Goal: Transaction & Acquisition: Subscribe to service/newsletter

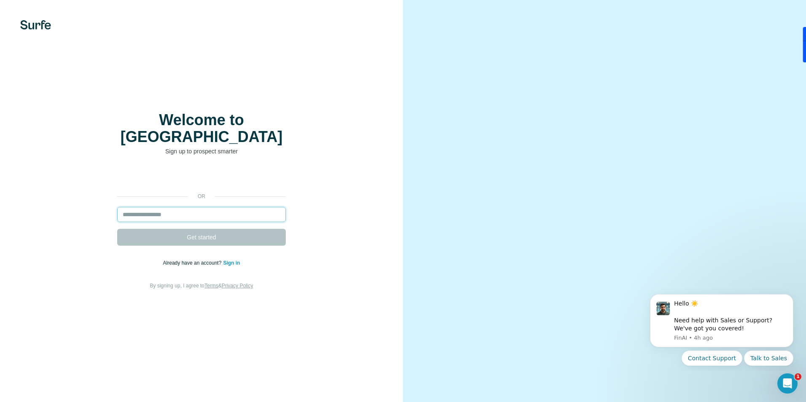
click at [158, 209] on input "email" at bounding box center [201, 214] width 169 height 15
type input "**********"
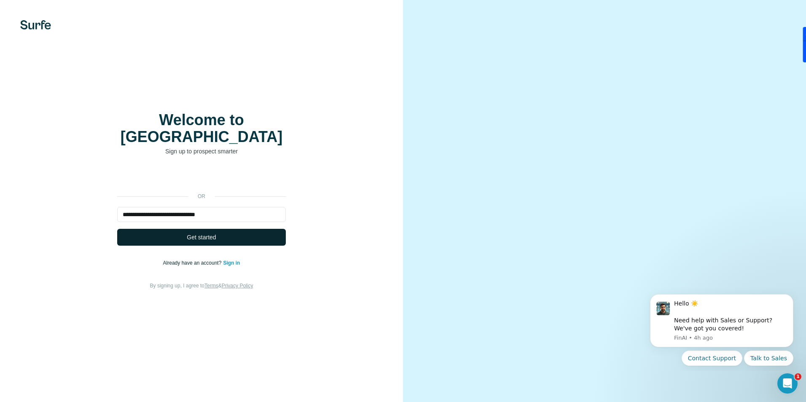
click at [206, 233] on span "Get started" at bounding box center [201, 237] width 29 height 8
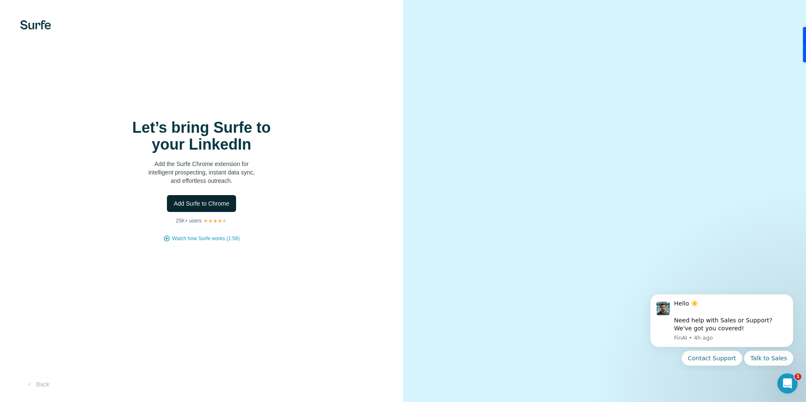
click at [208, 203] on span "Add Surfe to Chrome" at bounding box center [202, 203] width 56 height 8
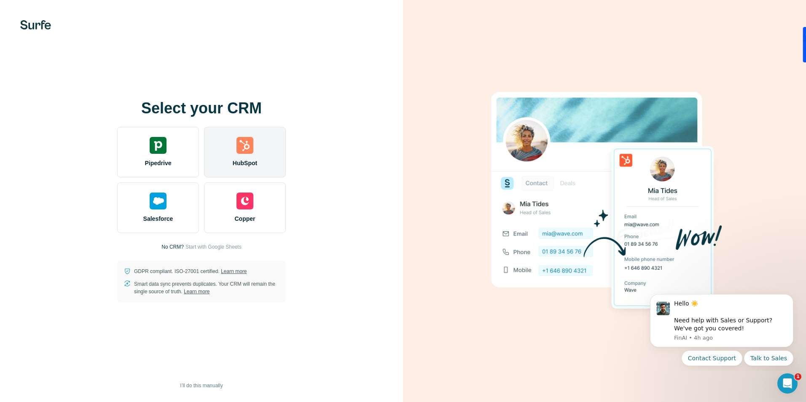
click at [240, 151] on img at bounding box center [244, 145] width 17 height 17
click at [248, 151] on img at bounding box center [244, 145] width 17 height 17
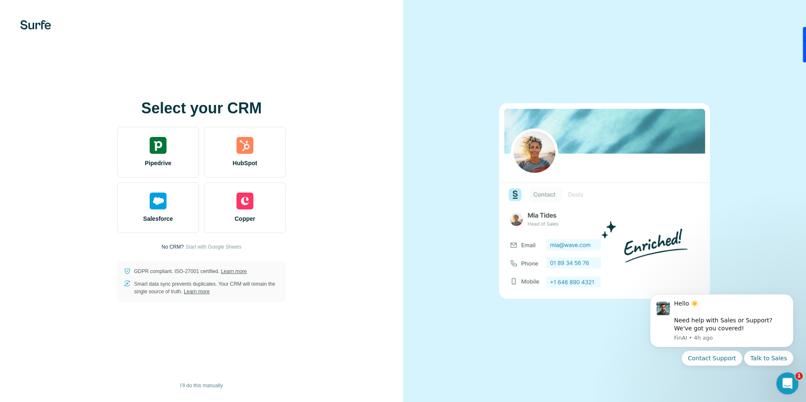
click at [787, 380] on icon "Open Intercom Messenger" at bounding box center [786, 382] width 14 height 14
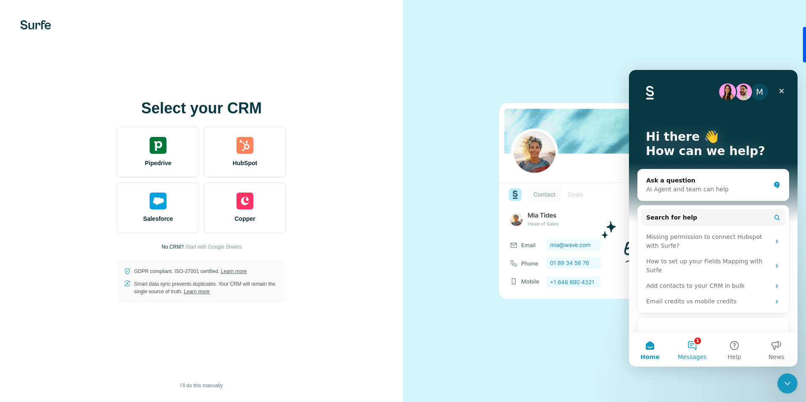
click at [694, 348] on button "1 Messages" at bounding box center [692, 350] width 42 height 34
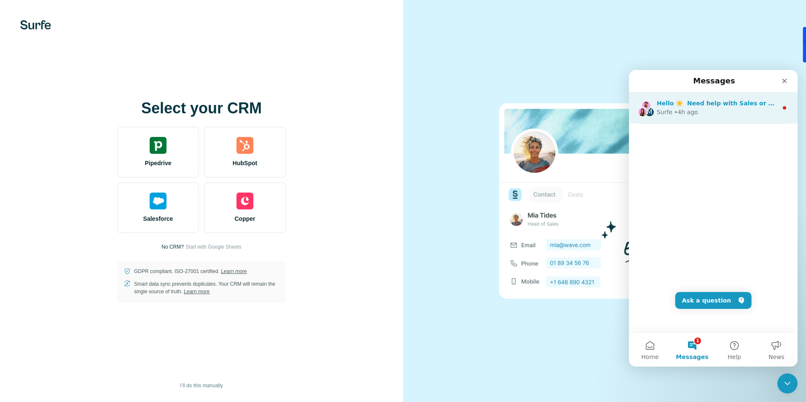
click at [729, 106] on span "Hello ☀️ ​ Need help with Sales or Support? We've got you covered!" at bounding box center [768, 103] width 222 height 7
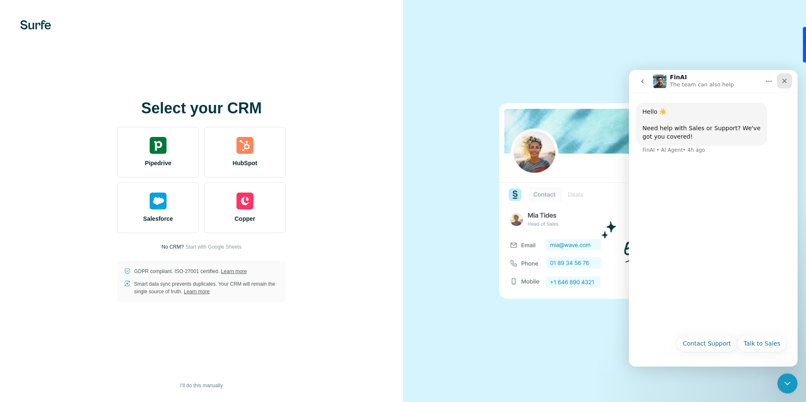
click at [785, 81] on icon "Close" at bounding box center [784, 81] width 5 height 5
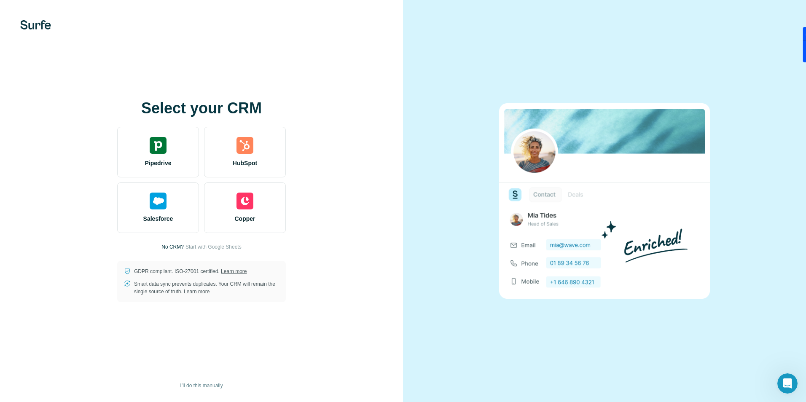
click at [524, 335] on div at bounding box center [604, 201] width 403 height 402
click at [182, 385] on span "I’ll do this manually" at bounding box center [201, 386] width 43 height 8
click at [206, 383] on span "I’ll do this manually" at bounding box center [201, 386] width 43 height 8
